Goal: Task Accomplishment & Management: Use online tool/utility

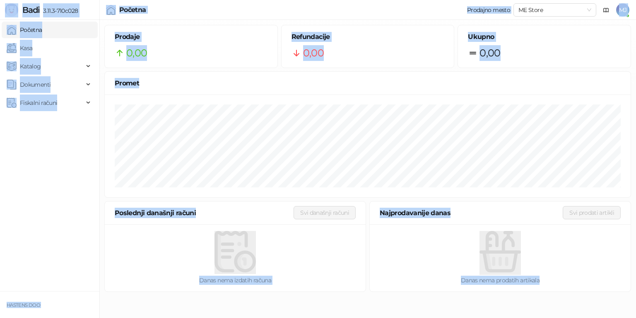
drag, startPoint x: 4, startPoint y: 2, endPoint x: 615, endPoint y: 282, distance: 671.8
click at [615, 282] on div "Badi 3.11.3-710c028 Početna Kasa Katalog Dokumenti Fiskalni računi HASTENS DOO …" at bounding box center [318, 148] width 636 height 297
copy div "Badi 3.11.3-710c028 Početna Kasa Katalog Dokumenti Fiskalni računi HASTENS DOO …"
click at [85, 106] on div "Fiskalni računi" at bounding box center [50, 102] width 96 height 17
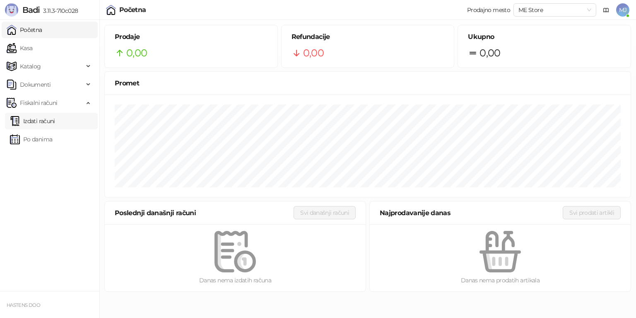
click at [42, 126] on link "Izdati računi" at bounding box center [32, 121] width 45 height 17
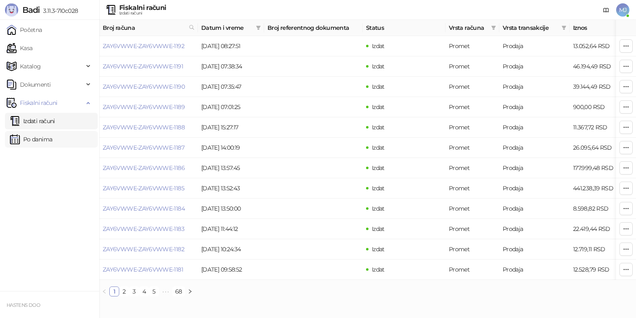
click at [44, 141] on link "Po danima" at bounding box center [31, 139] width 42 height 17
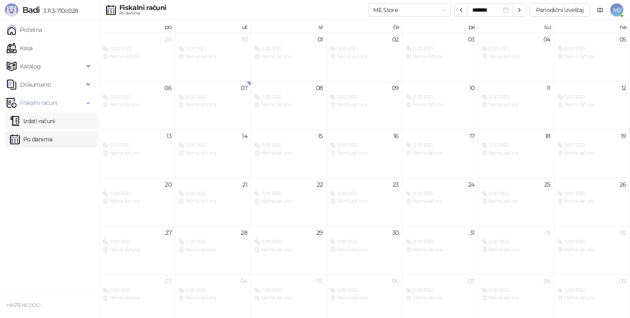
click at [35, 119] on link "Izdati računi" at bounding box center [32, 121] width 45 height 17
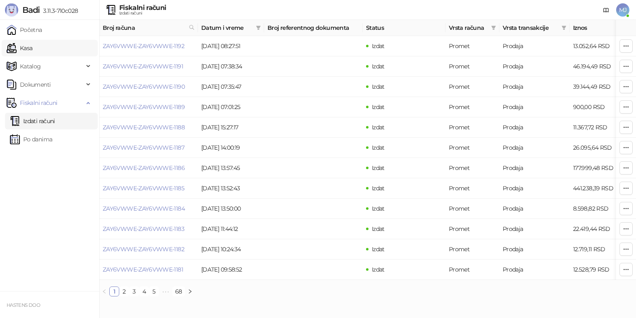
click at [29, 49] on link "Kasa" at bounding box center [20, 48] width 26 height 17
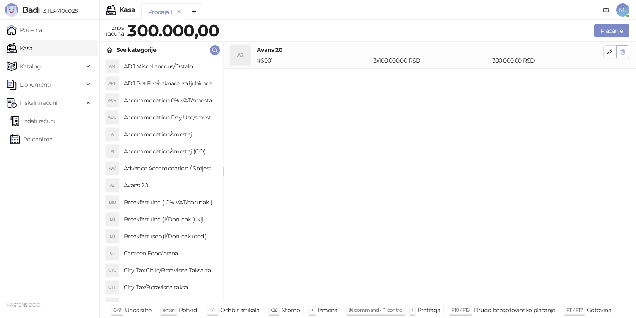
click at [623, 51] on icon "button" at bounding box center [623, 51] width 7 height 7
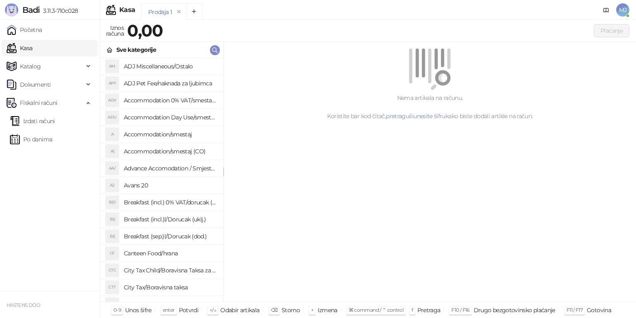
click at [156, 140] on h4 "Accommodation/smestaj" at bounding box center [170, 134] width 93 height 13
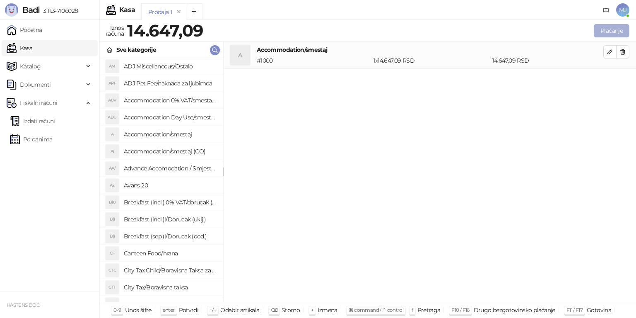
click at [611, 32] on button "Plaćanje" at bounding box center [612, 30] width 36 height 13
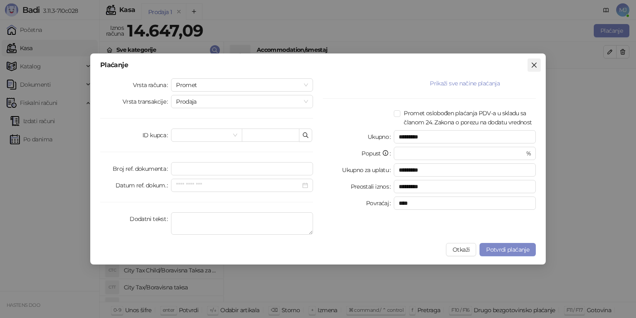
click at [537, 66] on icon "close" at bounding box center [534, 65] width 7 height 7
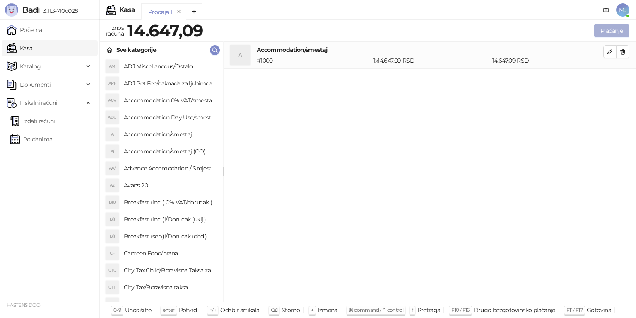
click at [622, 33] on button "Plaćanje" at bounding box center [612, 30] width 36 height 13
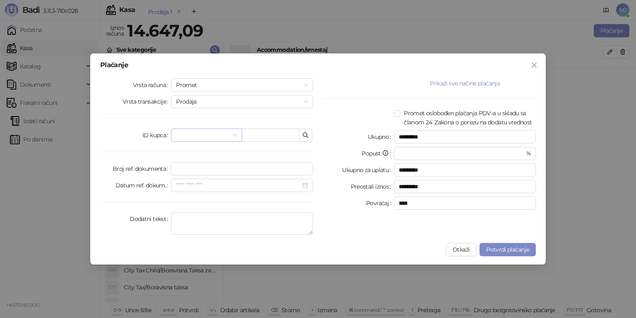
click at [214, 140] on input "search" at bounding box center [202, 135] width 53 height 12
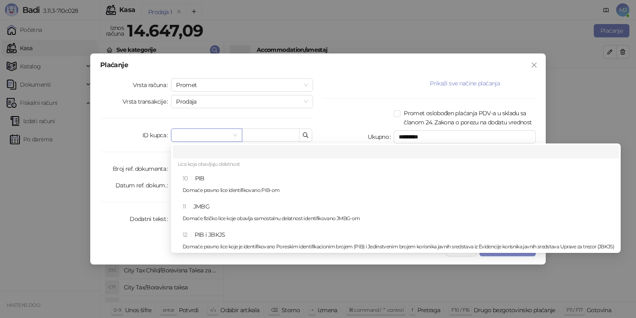
click at [215, 132] on input "search" at bounding box center [202, 135] width 53 height 12
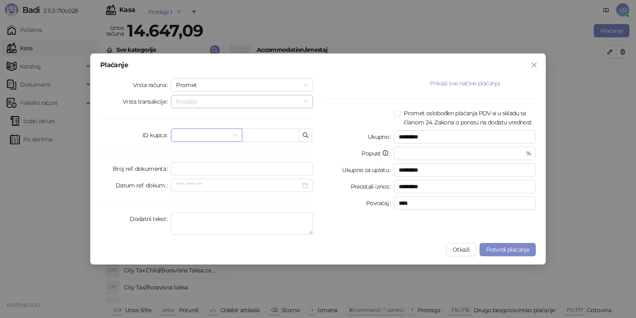
click at [230, 106] on span "Prodaja" at bounding box center [242, 101] width 132 height 12
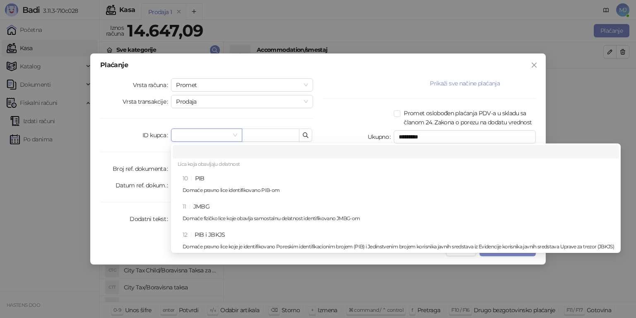
click at [220, 136] on input "search" at bounding box center [202, 135] width 53 height 12
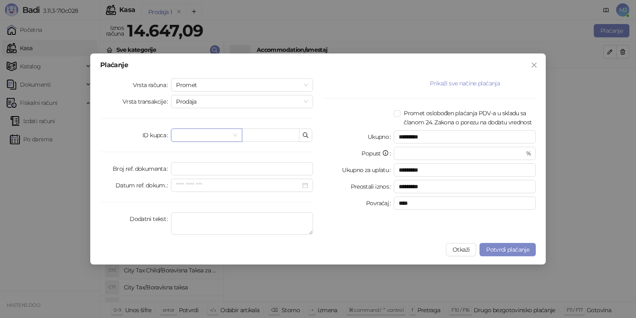
click at [220, 136] on input "search" at bounding box center [202, 135] width 53 height 12
click at [453, 87] on button "Prikaži sve načine plaćanja" at bounding box center [465, 83] width 142 height 10
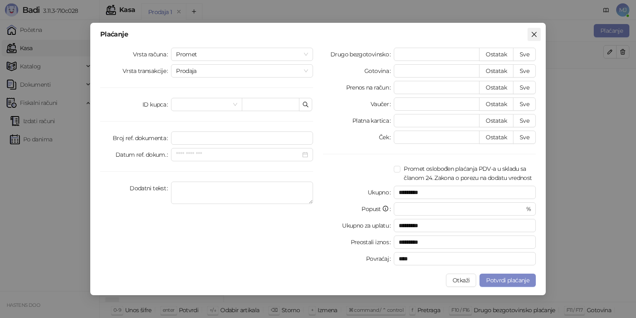
click at [538, 39] on button "Close" at bounding box center [534, 34] width 13 height 13
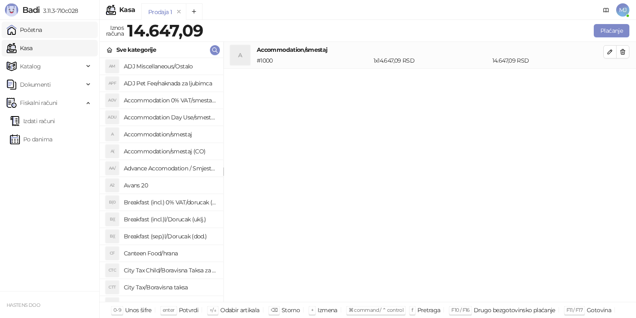
click at [40, 31] on link "Početna" at bounding box center [25, 30] width 36 height 17
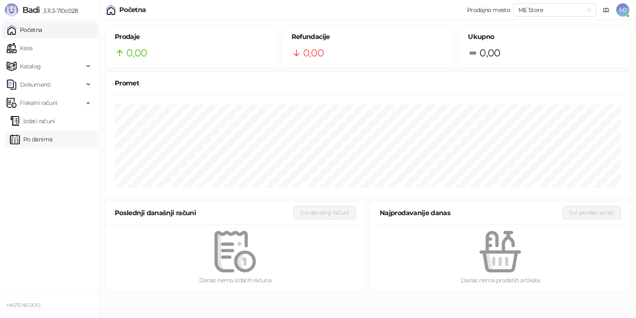
click at [46, 136] on link "Po danima" at bounding box center [31, 139] width 42 height 17
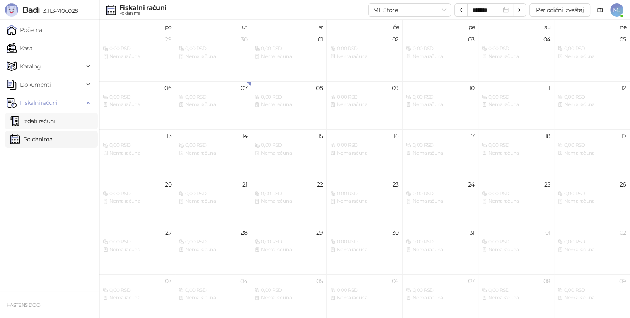
click at [55, 122] on link "Izdati računi" at bounding box center [32, 121] width 45 height 17
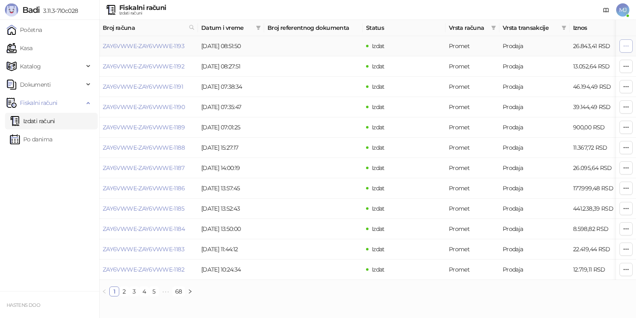
click at [629, 46] on icon "button" at bounding box center [626, 46] width 7 height 7
click at [580, 75] on span "Refundiraj" at bounding box center [590, 75] width 74 height 9
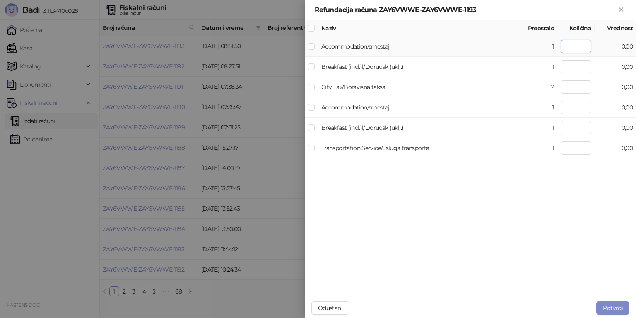
click at [587, 46] on input "number" at bounding box center [576, 46] width 31 height 13
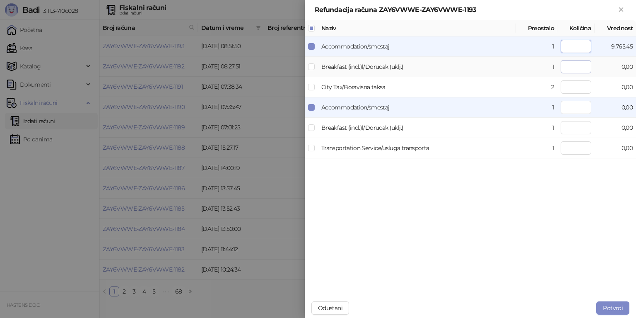
type input "*"
click at [585, 67] on input "number" at bounding box center [576, 66] width 31 height 13
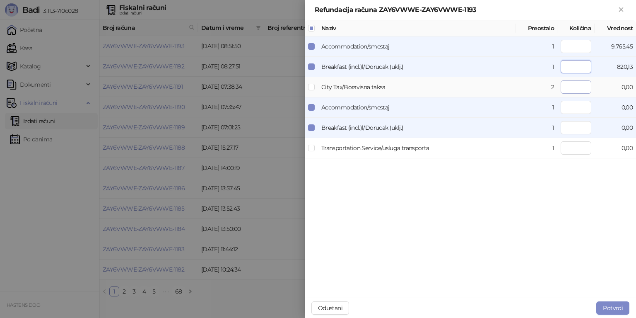
type input "*"
click at [585, 85] on input "number" at bounding box center [576, 86] width 31 height 13
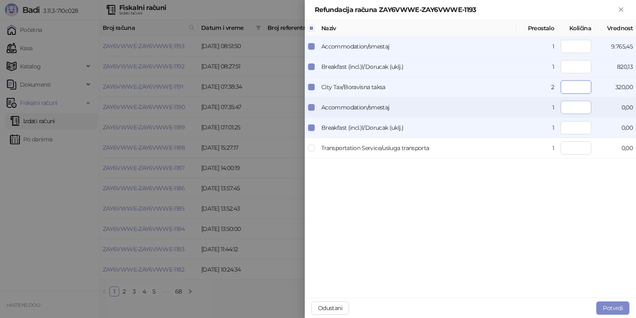
type input "*"
click at [585, 111] on input "number" at bounding box center [576, 107] width 31 height 13
click at [582, 105] on input "number" at bounding box center [576, 107] width 31 height 13
click at [581, 108] on input "number" at bounding box center [576, 107] width 31 height 13
click at [318, 152] on td at bounding box center [311, 148] width 13 height 20
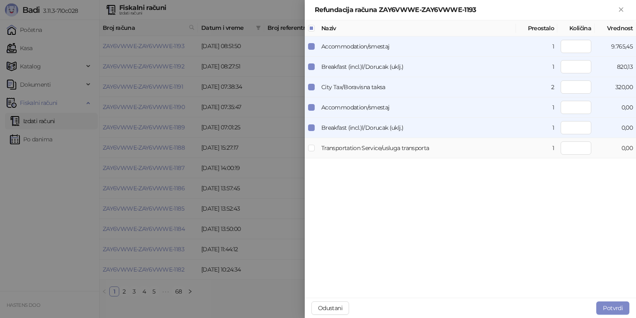
type input "*"
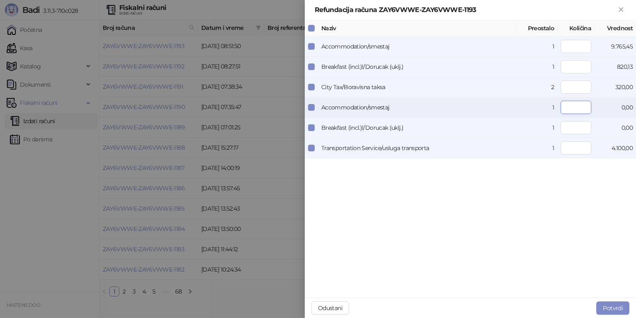
click at [580, 106] on input "number" at bounding box center [576, 107] width 31 height 13
click at [583, 126] on input "number" at bounding box center [576, 127] width 31 height 13
type input "*"
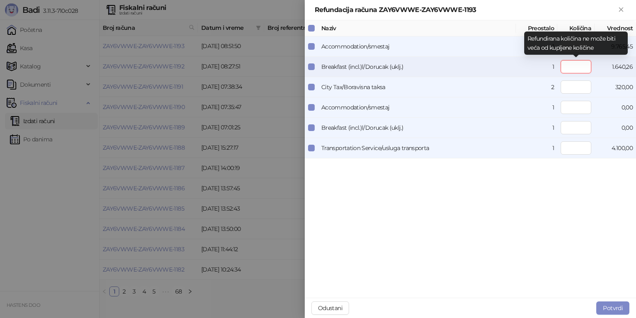
drag, startPoint x: 573, startPoint y: 64, endPoint x: 602, endPoint y: 75, distance: 31.2
click at [602, 75] on tr "Breakfast (incl.)l/Dorucak (uklj.) 1 * 1.640,26" at bounding box center [470, 67] width 331 height 20
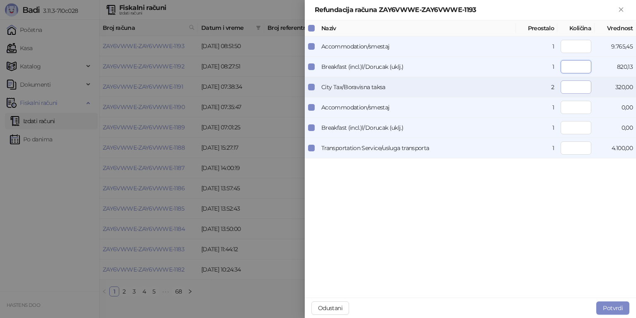
type input "*"
click at [566, 85] on input "*" at bounding box center [576, 86] width 31 height 13
click at [573, 101] on input "number" at bounding box center [576, 107] width 31 height 13
click at [573, 128] on input "number" at bounding box center [576, 127] width 31 height 13
drag, startPoint x: 307, startPoint y: 143, endPoint x: 313, endPoint y: 136, distance: 9.4
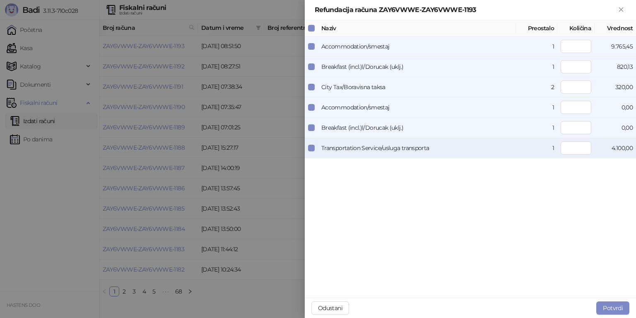
click at [307, 143] on td at bounding box center [311, 148] width 13 height 20
click at [314, 131] on label at bounding box center [311, 127] width 7 height 9
type input "*"
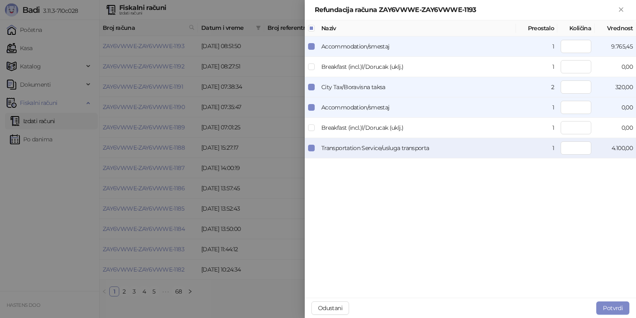
type input "*"
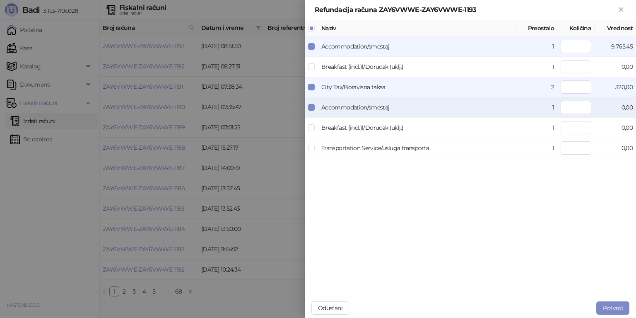
click at [313, 101] on td at bounding box center [311, 107] width 13 height 20
click at [308, 78] on td at bounding box center [311, 87] width 13 height 20
type input "*"
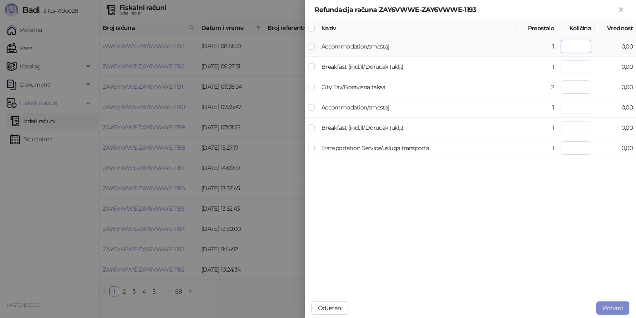
drag, startPoint x: 584, startPoint y: 42, endPoint x: 596, endPoint y: 42, distance: 12.8
click at [596, 42] on tr "Accommodation/smestaj 1 * 0,00" at bounding box center [470, 46] width 331 height 20
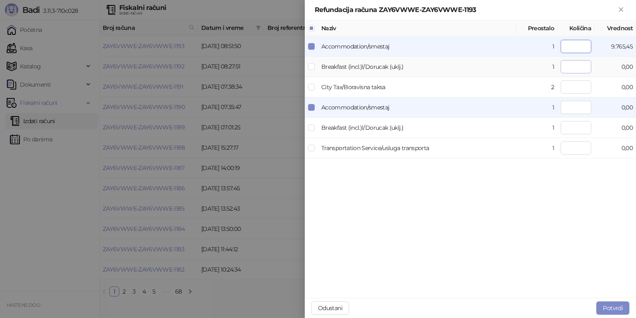
type input "*"
drag, startPoint x: 579, startPoint y: 69, endPoint x: 594, endPoint y: 68, distance: 15.8
click at [594, 68] on td "*" at bounding box center [576, 67] width 37 height 20
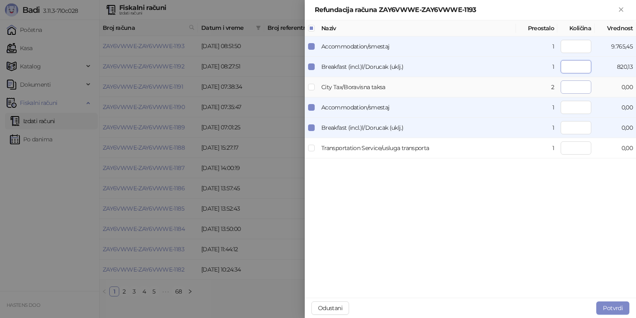
type input "*"
drag, startPoint x: 580, startPoint y: 86, endPoint x: 593, endPoint y: 87, distance: 12.9
click at [593, 87] on td "*" at bounding box center [576, 87] width 37 height 20
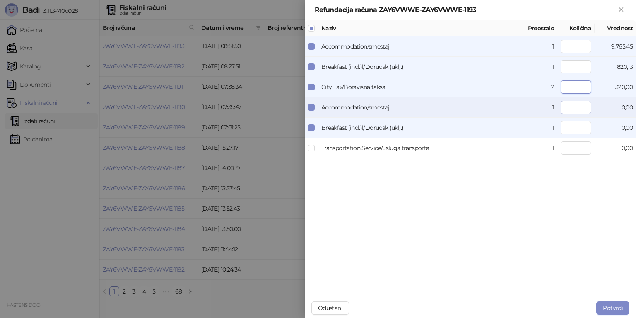
type input "*"
click at [584, 105] on input "number" at bounding box center [576, 107] width 31 height 13
click at [590, 132] on input "number" at bounding box center [576, 127] width 31 height 13
drag, startPoint x: 580, startPoint y: 148, endPoint x: 593, endPoint y: 150, distance: 12.9
click at [593, 150] on td "*" at bounding box center [576, 148] width 37 height 20
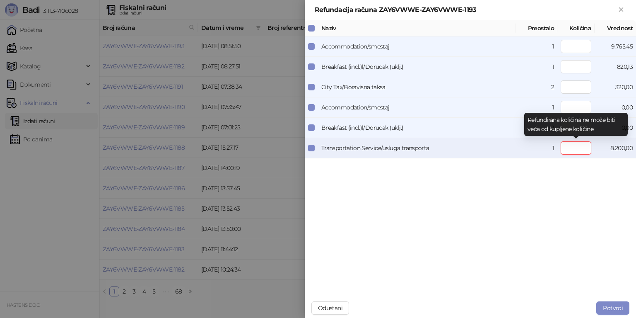
drag, startPoint x: 575, startPoint y: 142, endPoint x: 595, endPoint y: 146, distance: 20.2
click at [595, 146] on tr "Transportation Service/usluga transporta 1 * 8.200,00" at bounding box center [470, 148] width 331 height 20
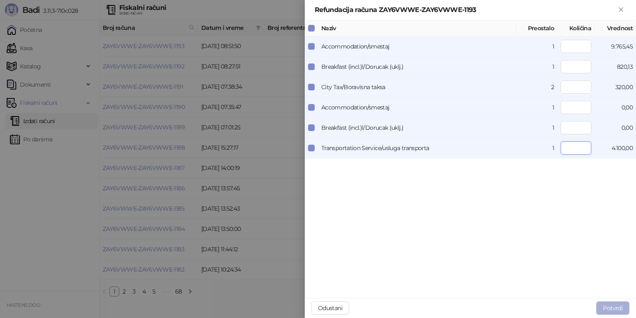
type input "*"
click at [616, 305] on button "Potvrdi" at bounding box center [612, 307] width 33 height 13
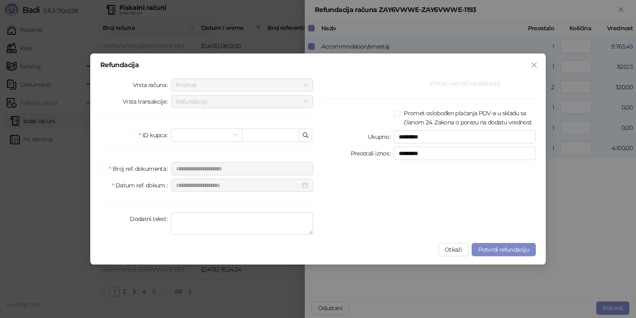
click at [488, 79] on button "Prikaži sve načine plaćanja" at bounding box center [465, 83] width 142 height 10
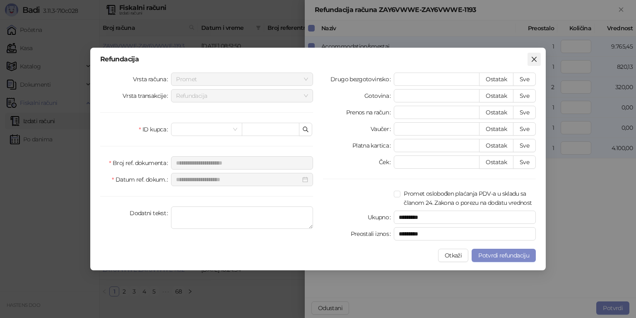
click at [539, 60] on span "Zatvori" at bounding box center [534, 59] width 13 height 7
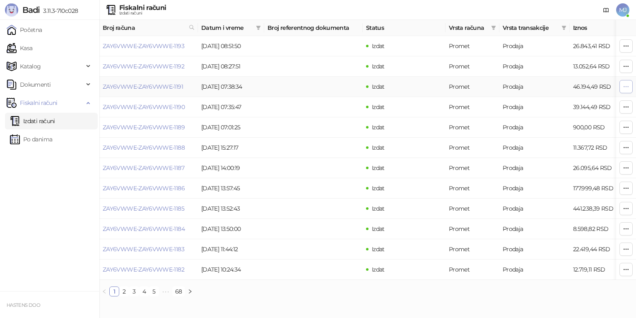
click at [630, 84] on button "button" at bounding box center [626, 86] width 13 height 13
click at [581, 115] on span "Refundiraj" at bounding box center [590, 116] width 74 height 9
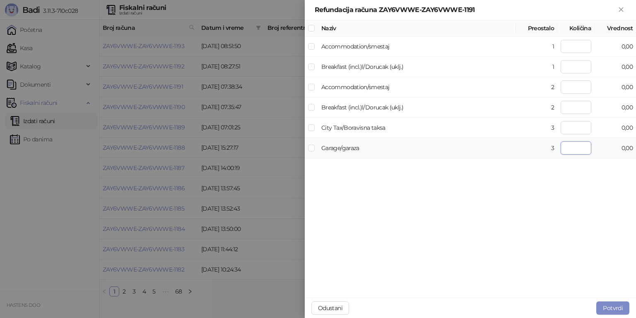
click at [582, 144] on input "number" at bounding box center [576, 147] width 31 height 13
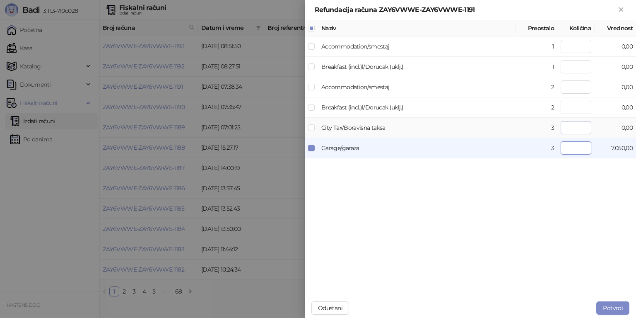
type input "*"
click at [580, 133] on input "number" at bounding box center [576, 127] width 31 height 13
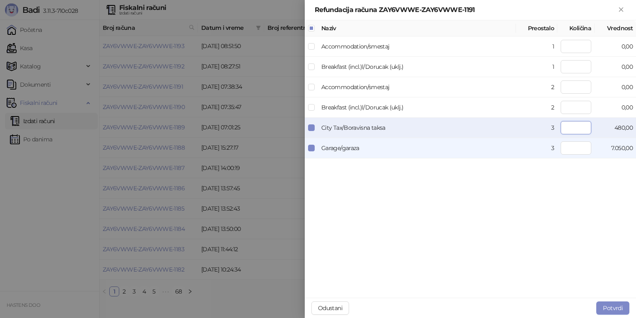
type input "*"
click at [581, 116] on td at bounding box center [576, 107] width 37 height 20
click at [583, 110] on input "number" at bounding box center [576, 107] width 31 height 13
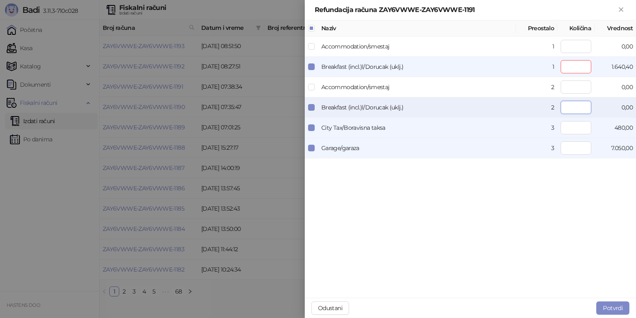
type input "*"
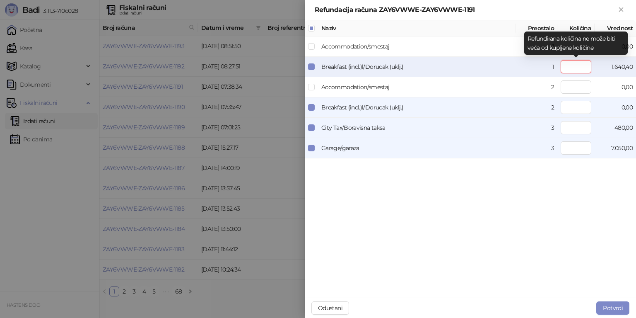
drag, startPoint x: 582, startPoint y: 63, endPoint x: 601, endPoint y: 69, distance: 19.9
click at [601, 69] on tr "Breakfast (incl.)l/Dorucak (uklj.) 1 * 1.640,40" at bounding box center [470, 67] width 331 height 20
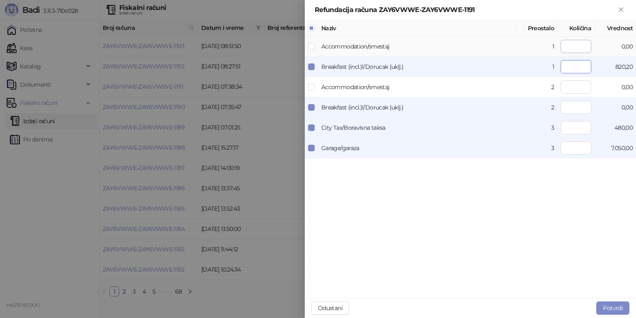
type input "*"
click at [585, 46] on input "number" at bounding box center [576, 46] width 31 height 13
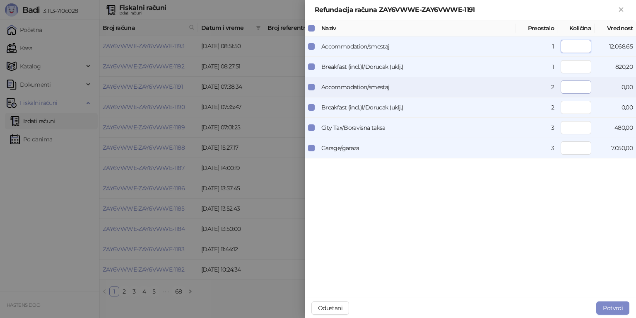
type input "*"
click at [585, 89] on input "number" at bounding box center [576, 86] width 31 height 13
click at [585, 111] on input "number" at bounding box center [576, 107] width 31 height 13
click at [519, 196] on div "Naziv Preostalo Količina Vrednost Accommodation/smestaj 1 * 12.068,65 Breakfast…" at bounding box center [470, 159] width 331 height 278
click at [616, 307] on button "Potvrdi" at bounding box center [612, 307] width 33 height 13
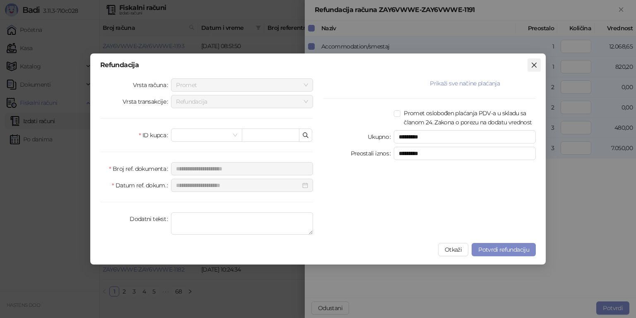
click at [535, 64] on icon "close" at bounding box center [534, 65] width 5 height 5
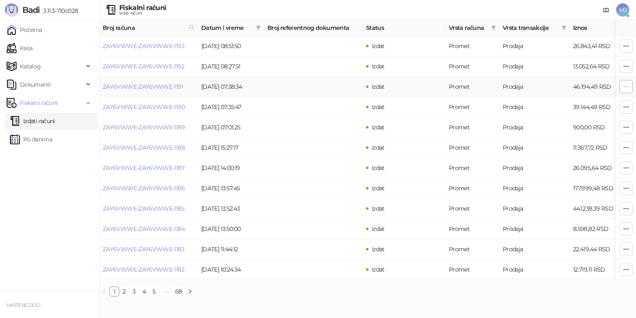
click at [624, 85] on icon "button" at bounding box center [626, 86] width 7 height 7
click at [569, 120] on span "Refundiraj" at bounding box center [590, 116] width 74 height 9
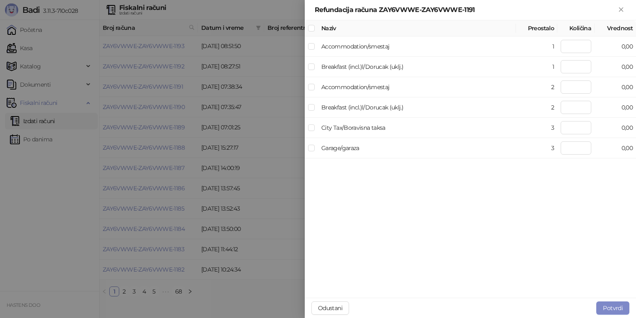
type input "*"
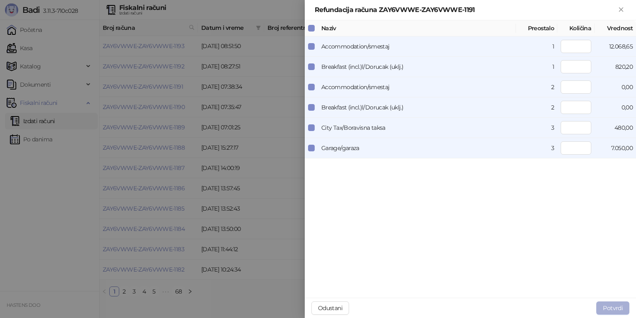
click at [613, 307] on button "Potvrdi" at bounding box center [612, 307] width 33 height 13
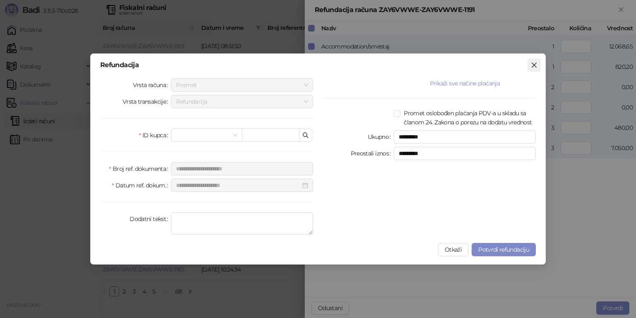
click at [534, 68] on icon "close" at bounding box center [534, 65] width 7 height 7
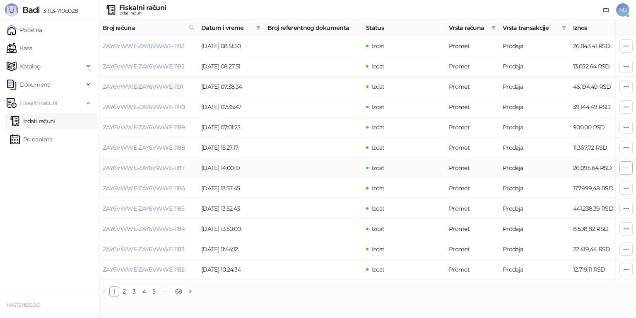
click at [621, 170] on button "button" at bounding box center [626, 167] width 13 height 13
click at [590, 196] on span "Refundiraj" at bounding box center [590, 197] width 74 height 9
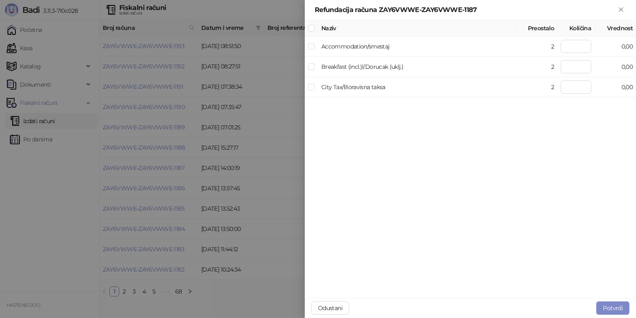
type input "*"
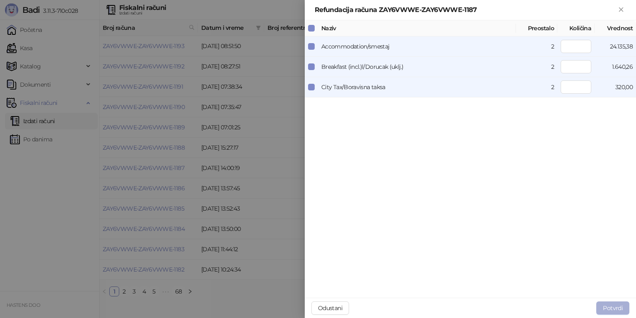
click at [605, 304] on button "Potvrdi" at bounding box center [612, 307] width 33 height 13
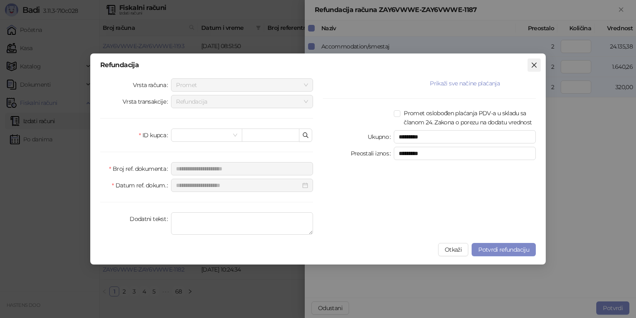
click at [535, 64] on icon "close" at bounding box center [534, 65] width 5 height 5
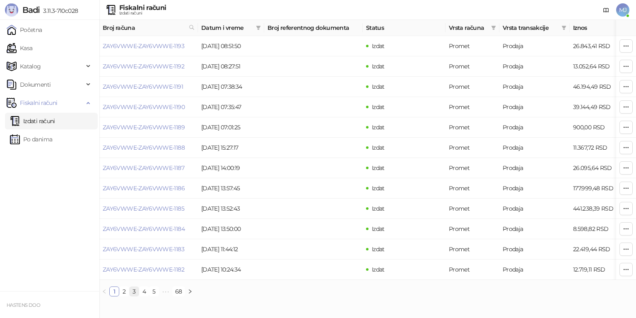
click at [136, 294] on link "3" at bounding box center [134, 291] width 9 height 9
click at [623, 43] on icon "button" at bounding box center [626, 46] width 7 height 7
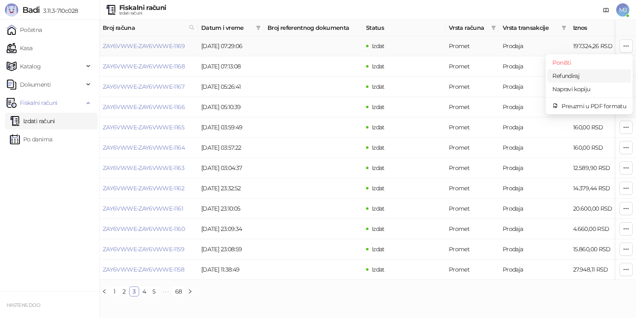
click at [594, 75] on span "Refundiraj" at bounding box center [590, 75] width 74 height 9
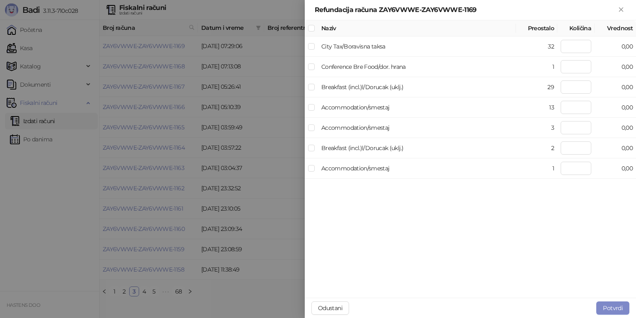
type input "**"
type input "*"
type input "**"
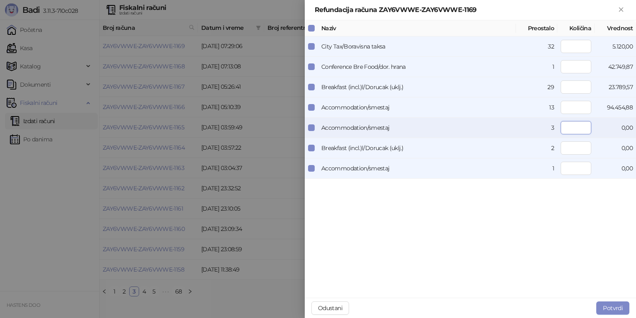
click at [583, 128] on input "number" at bounding box center [576, 127] width 31 height 13
click at [608, 303] on button "Potvrdi" at bounding box center [612, 307] width 33 height 13
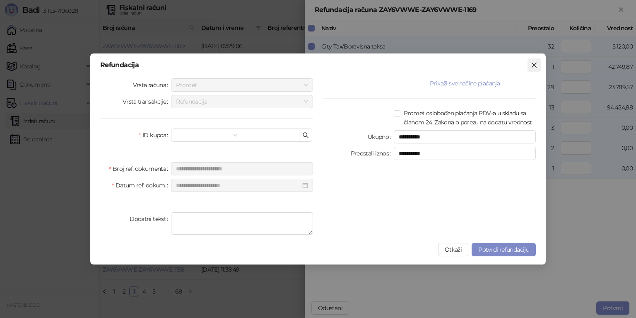
click at [536, 65] on icon "close" at bounding box center [534, 65] width 7 height 7
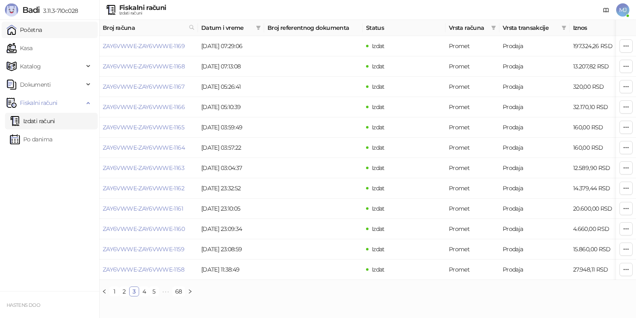
click at [28, 34] on link "Početna" at bounding box center [25, 30] width 36 height 17
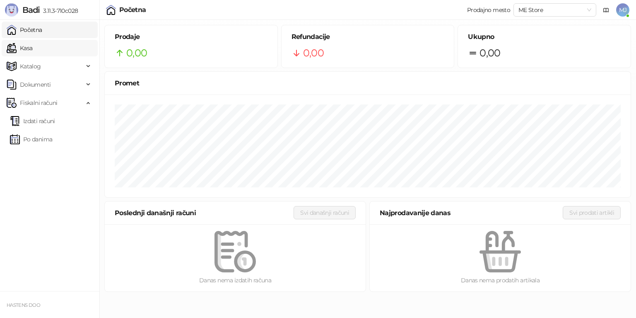
click at [32, 49] on link "Kasa" at bounding box center [20, 48] width 26 height 17
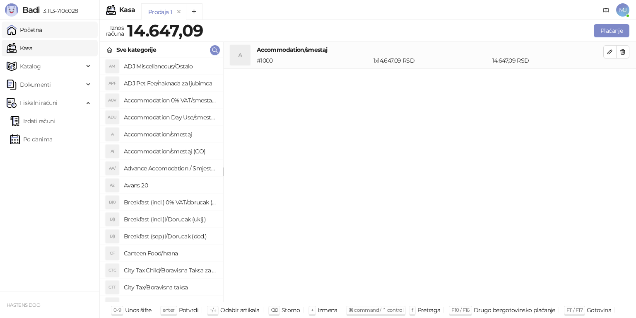
click at [42, 29] on link "Početna" at bounding box center [25, 30] width 36 height 17
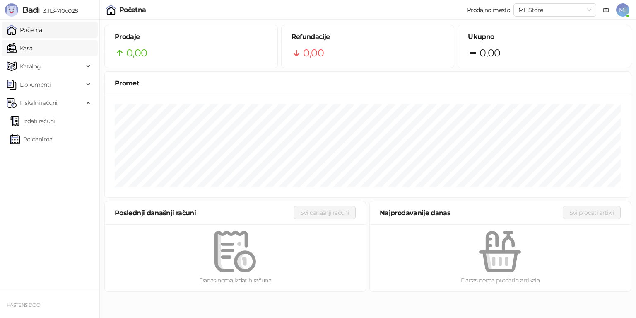
click at [32, 52] on link "Kasa" at bounding box center [20, 48] width 26 height 17
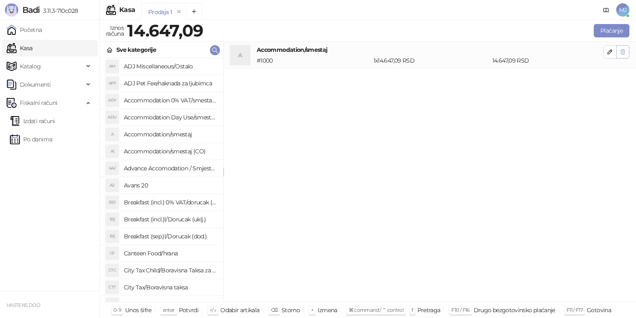
click at [625, 51] on icon "button" at bounding box center [623, 51] width 5 height 5
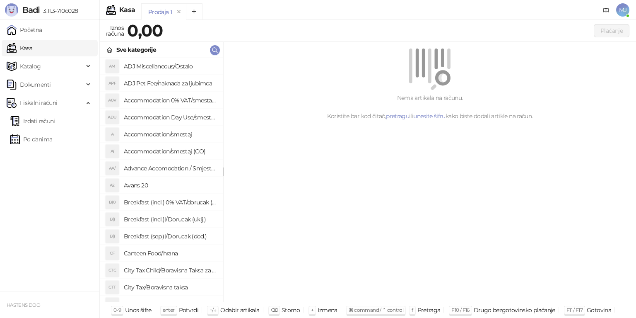
click at [162, 197] on h4 "Breakfast (incl.) 0% VAT/dorucak (uklj.) 0% PDV" at bounding box center [170, 202] width 93 height 13
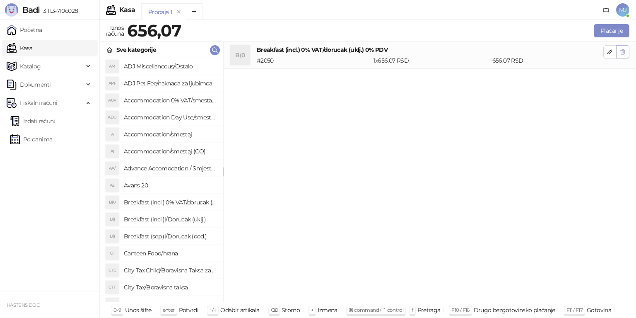
click at [625, 51] on icon "button" at bounding box center [623, 51] width 5 height 5
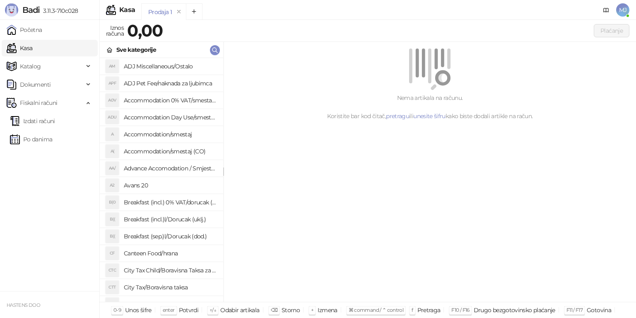
click at [133, 187] on h4 "Avans 20" at bounding box center [170, 185] width 93 height 13
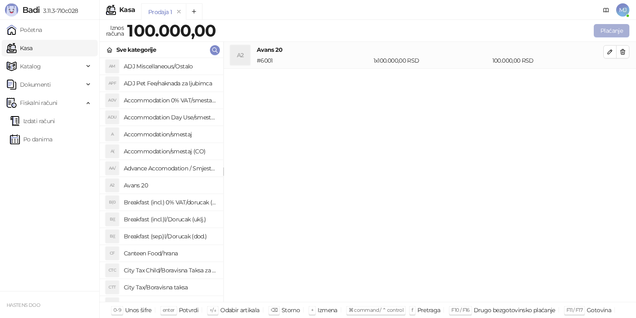
click at [613, 29] on button "Plaćanje" at bounding box center [612, 30] width 36 height 13
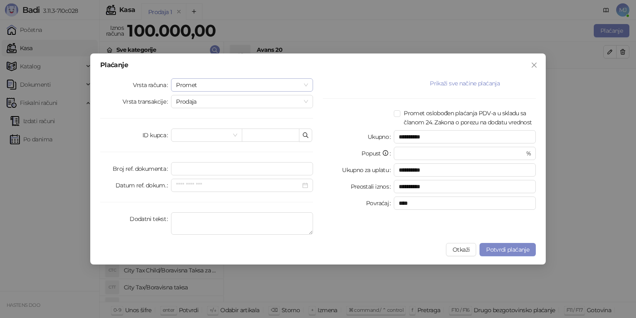
click at [250, 86] on span "Promet" at bounding box center [242, 85] width 132 height 12
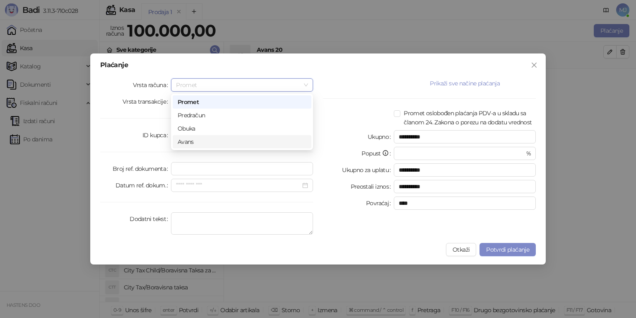
click at [155, 101] on label "Vrsta transakcije" at bounding box center [147, 101] width 49 height 13
click at [176, 101] on input "Vrsta transakcije" at bounding box center [238, 101] width 125 height 12
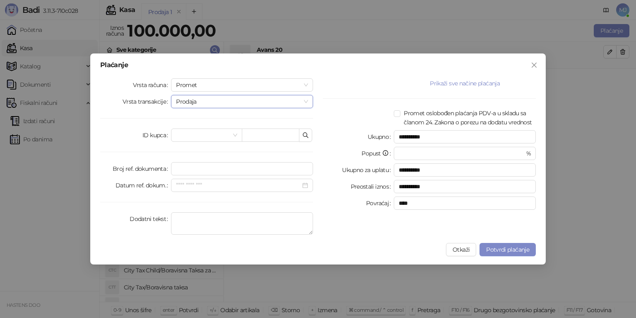
click at [227, 104] on span "Prodaja" at bounding box center [242, 101] width 132 height 12
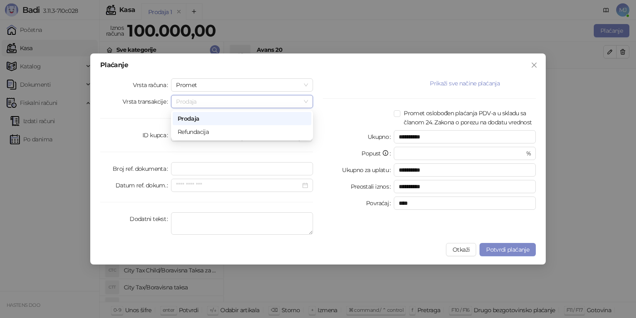
click at [227, 104] on span "Prodaja" at bounding box center [242, 101] width 132 height 12
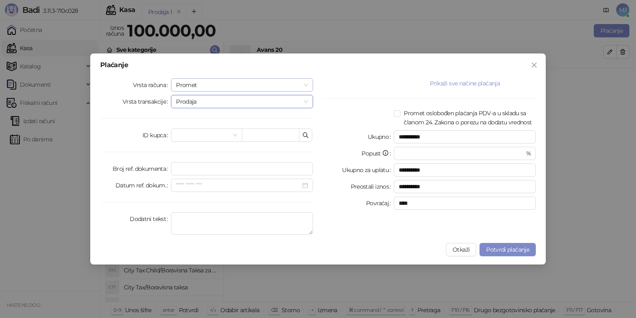
click at [227, 84] on span "Promet" at bounding box center [242, 85] width 132 height 12
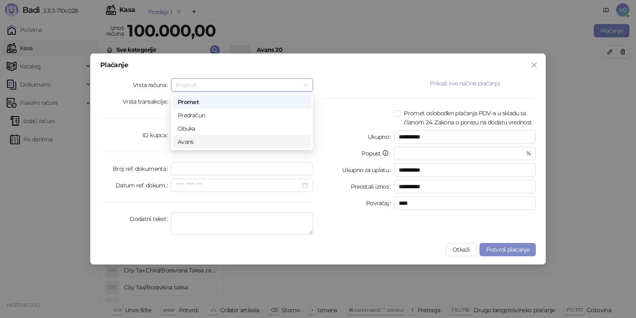
click at [212, 142] on div "Avans" at bounding box center [242, 141] width 129 height 9
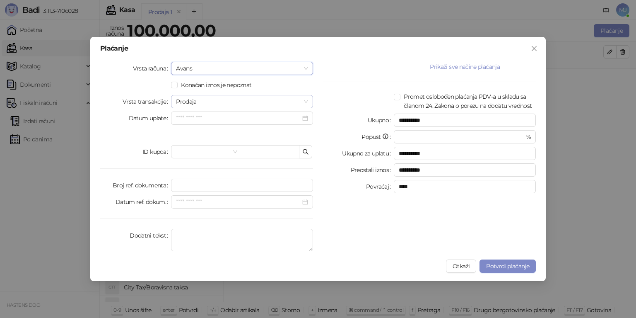
click at [208, 99] on span "Prodaja" at bounding box center [242, 101] width 132 height 12
click at [216, 121] on input "Datum uplate" at bounding box center [238, 117] width 125 height 9
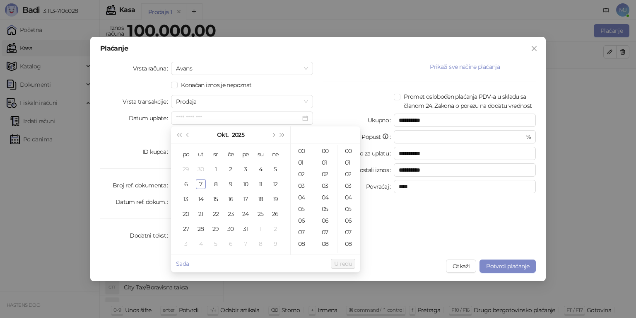
click at [118, 156] on div "ID kupca" at bounding box center [135, 151] width 71 height 13
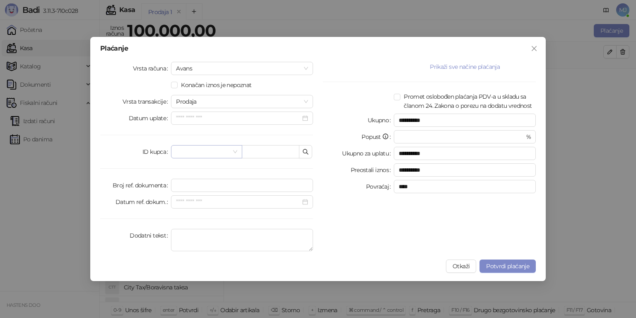
click at [197, 157] on input "search" at bounding box center [202, 151] width 53 height 12
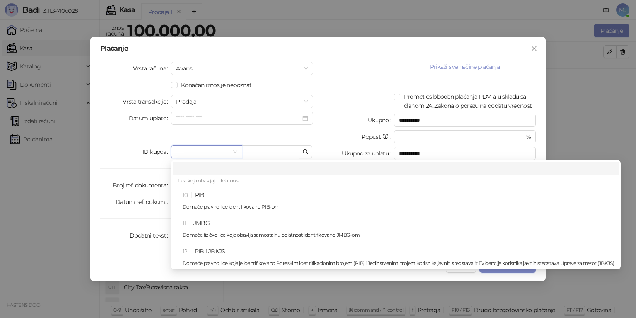
click at [202, 152] on input "search" at bounding box center [202, 151] width 53 height 12
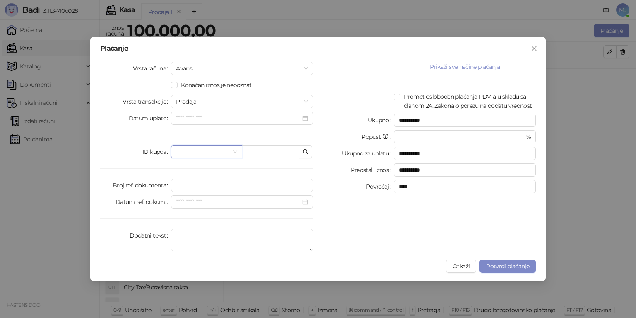
click at [227, 151] on input "search" at bounding box center [202, 151] width 53 height 12
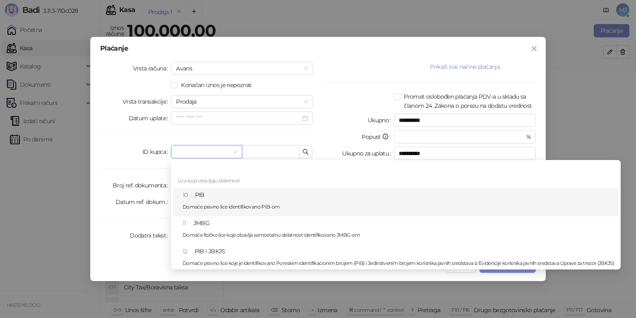
click at [212, 196] on div "10 PIB Domaće pravno lice identifikovano PIB-om" at bounding box center [399, 202] width 432 height 24
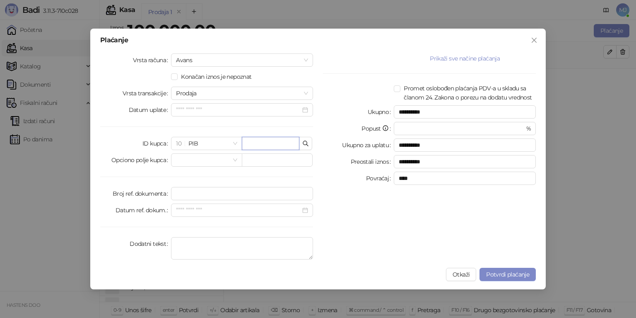
click at [275, 142] on input "text" at bounding box center [271, 143] width 58 height 13
click at [217, 161] on input "search" at bounding box center [202, 160] width 53 height 12
drag, startPoint x: 454, startPoint y: 277, endPoint x: 448, endPoint y: 248, distance: 29.7
click at [448, 248] on div "**********" at bounding box center [318, 159] width 456 height 261
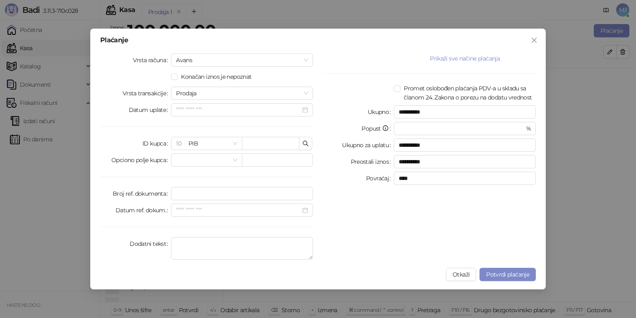
click at [448, 248] on div "**********" at bounding box center [429, 157] width 223 height 209
click at [456, 278] on button "Otkaži" at bounding box center [461, 274] width 30 height 13
